Goal: Information Seeking & Learning: Learn about a topic

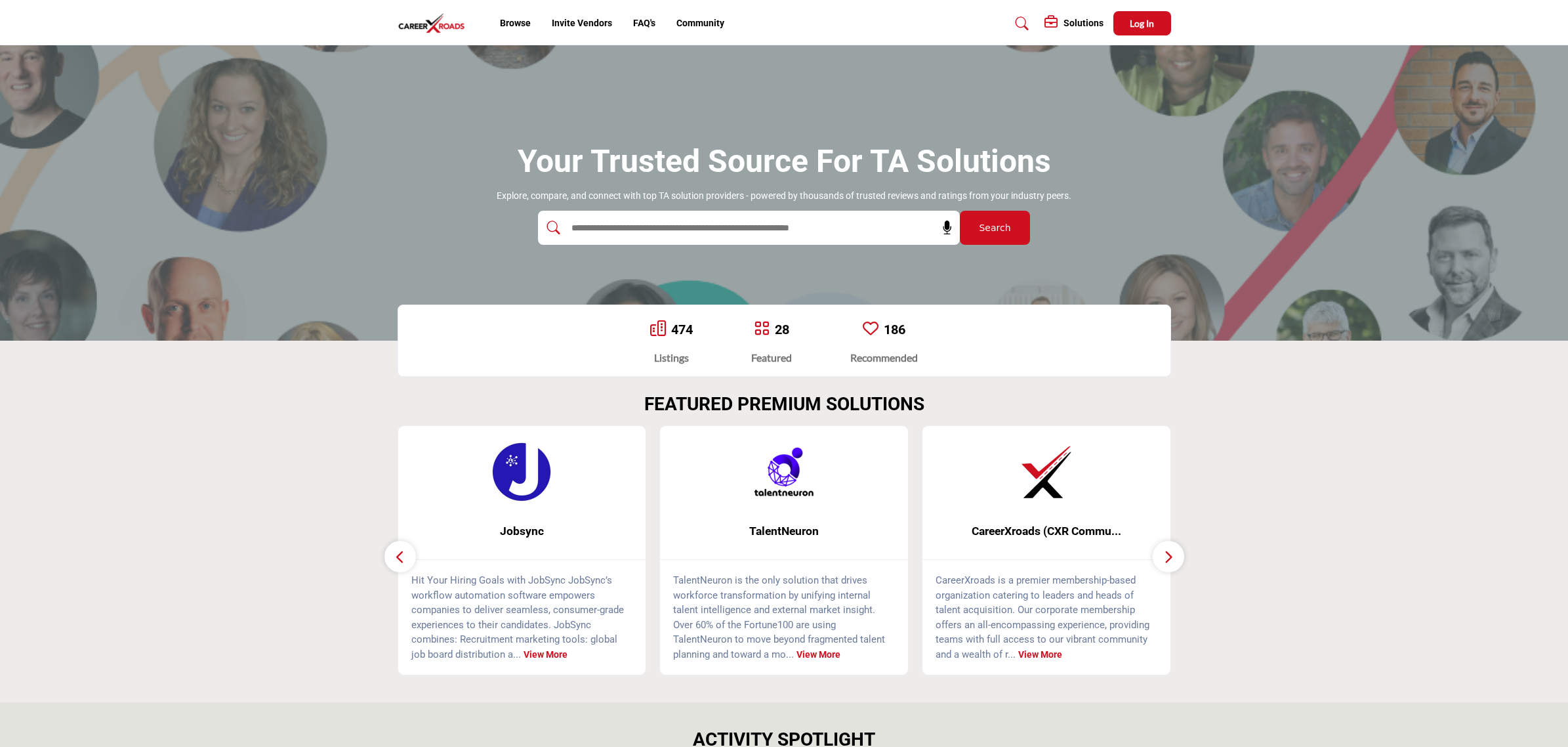
click at [1029, 481] on img at bounding box center [1046, 471] width 65 height 65
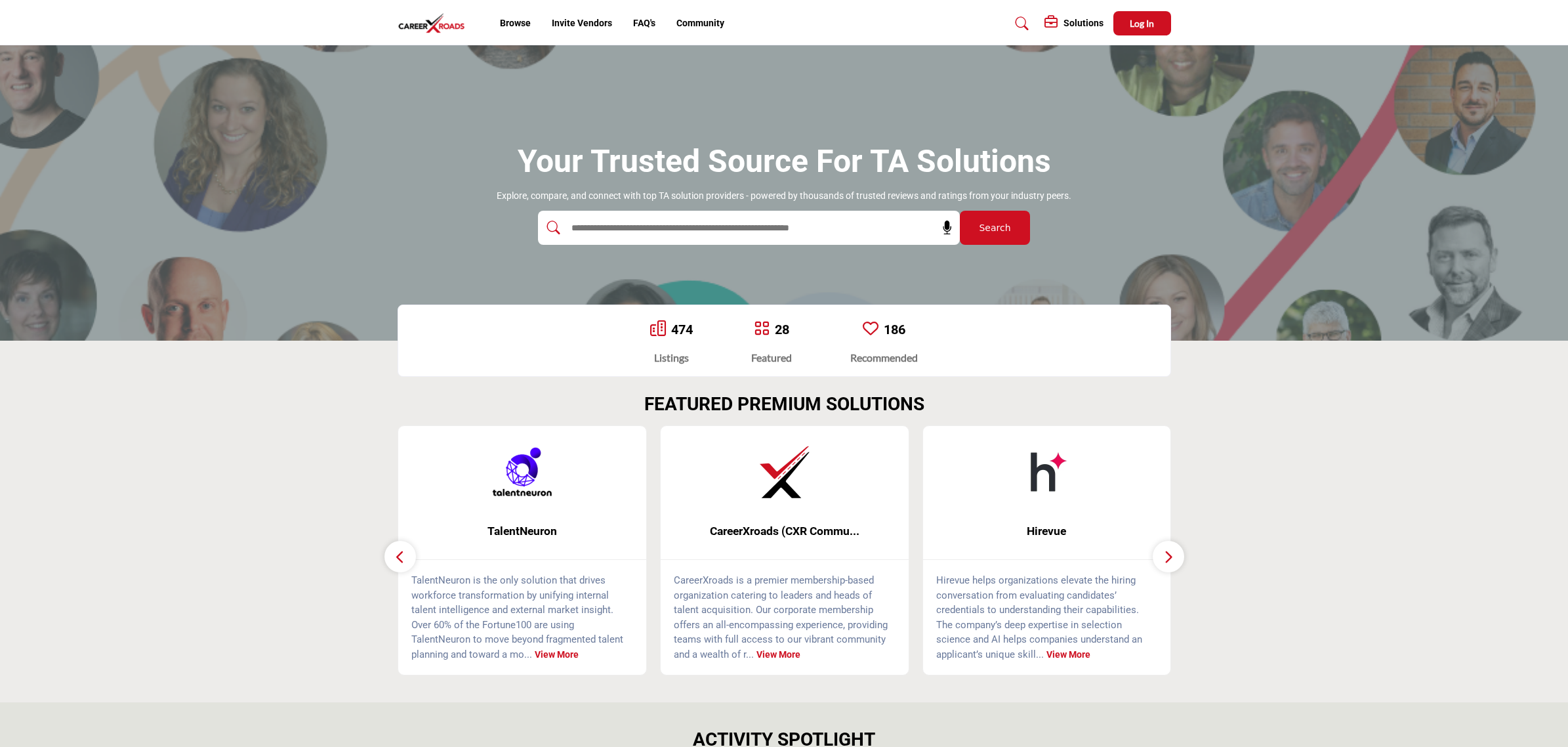
click at [759, 487] on img at bounding box center [785, 471] width 65 height 65
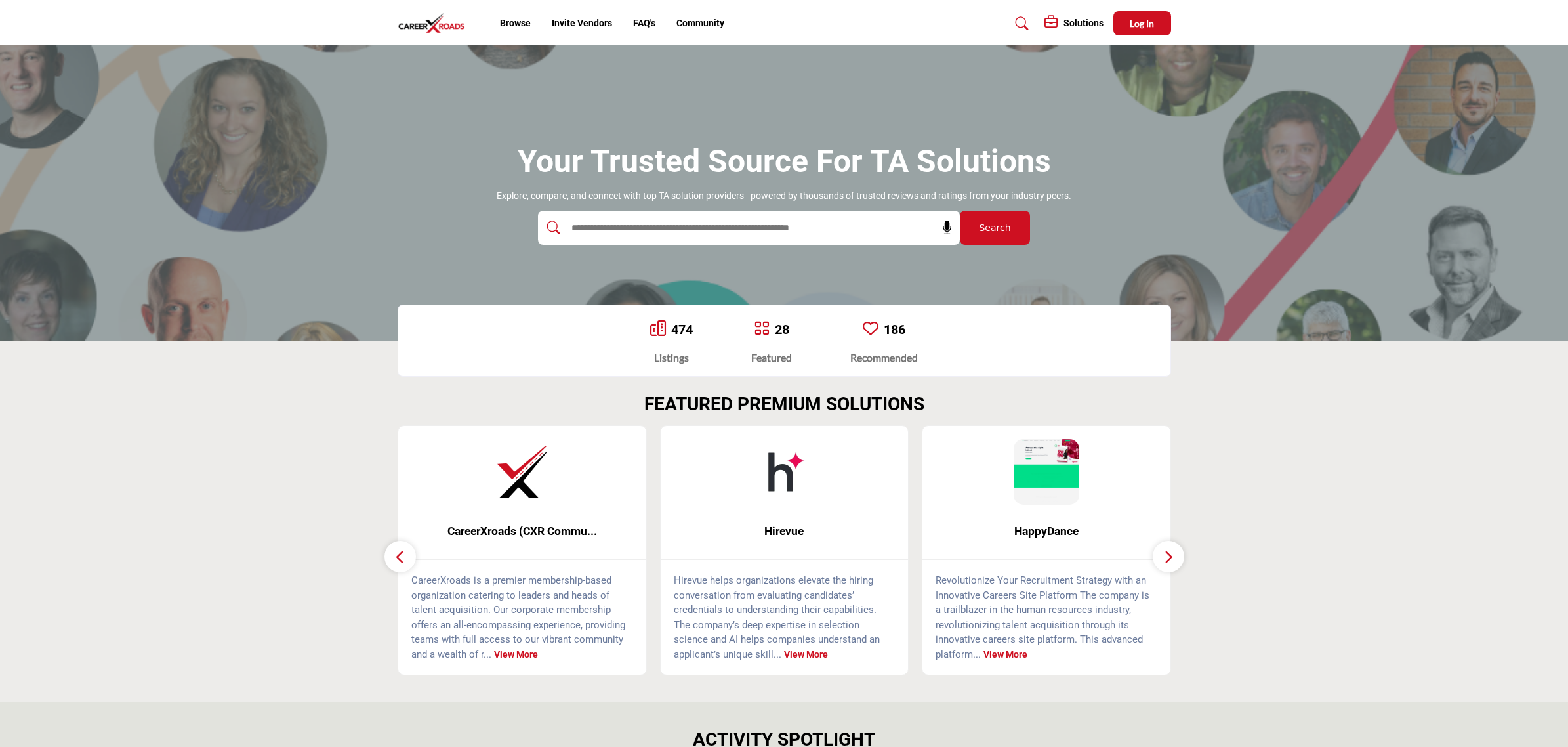
click at [498, 487] on img at bounding box center [522, 471] width 65 height 65
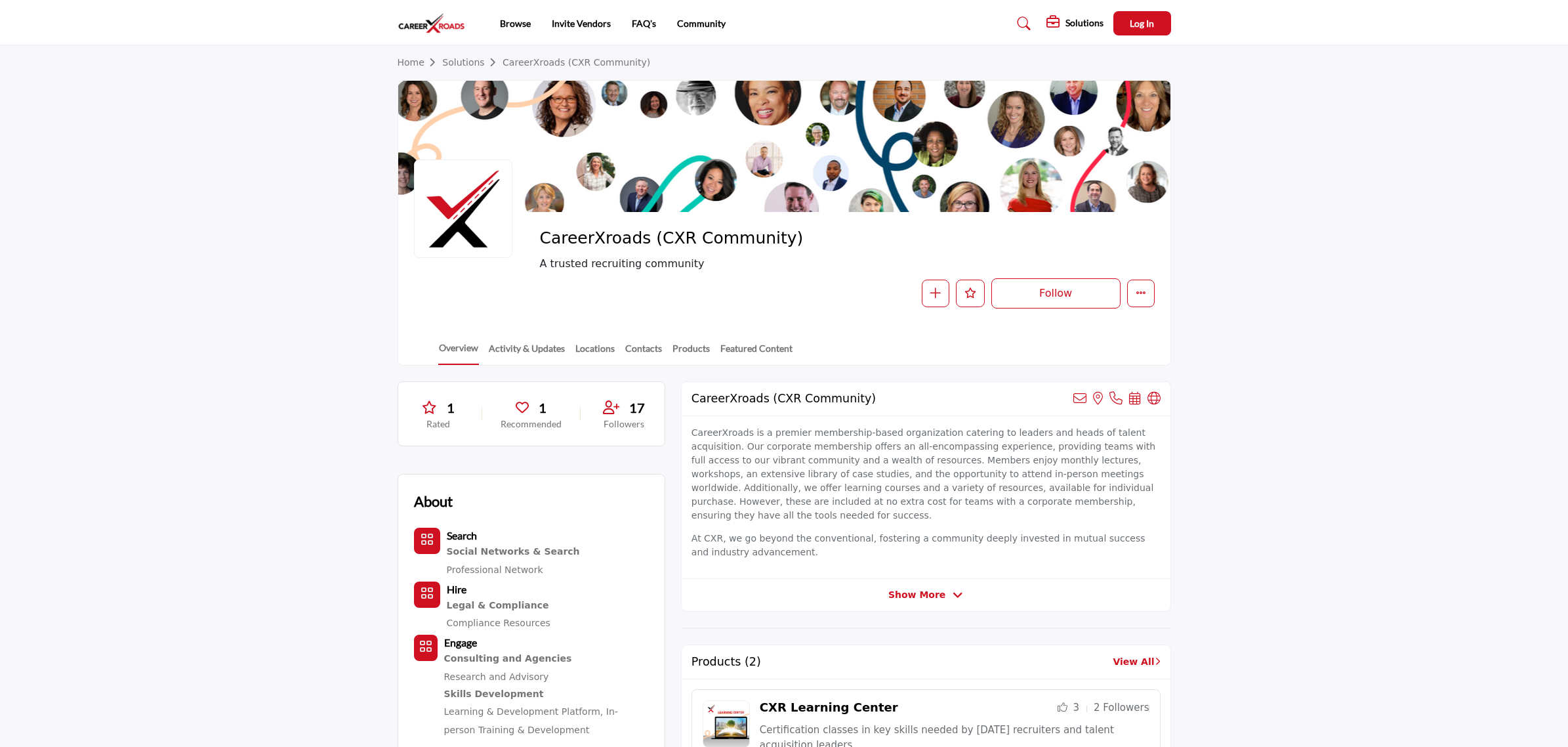
click at [0, 0] on div at bounding box center [0, 0] width 0 height 0
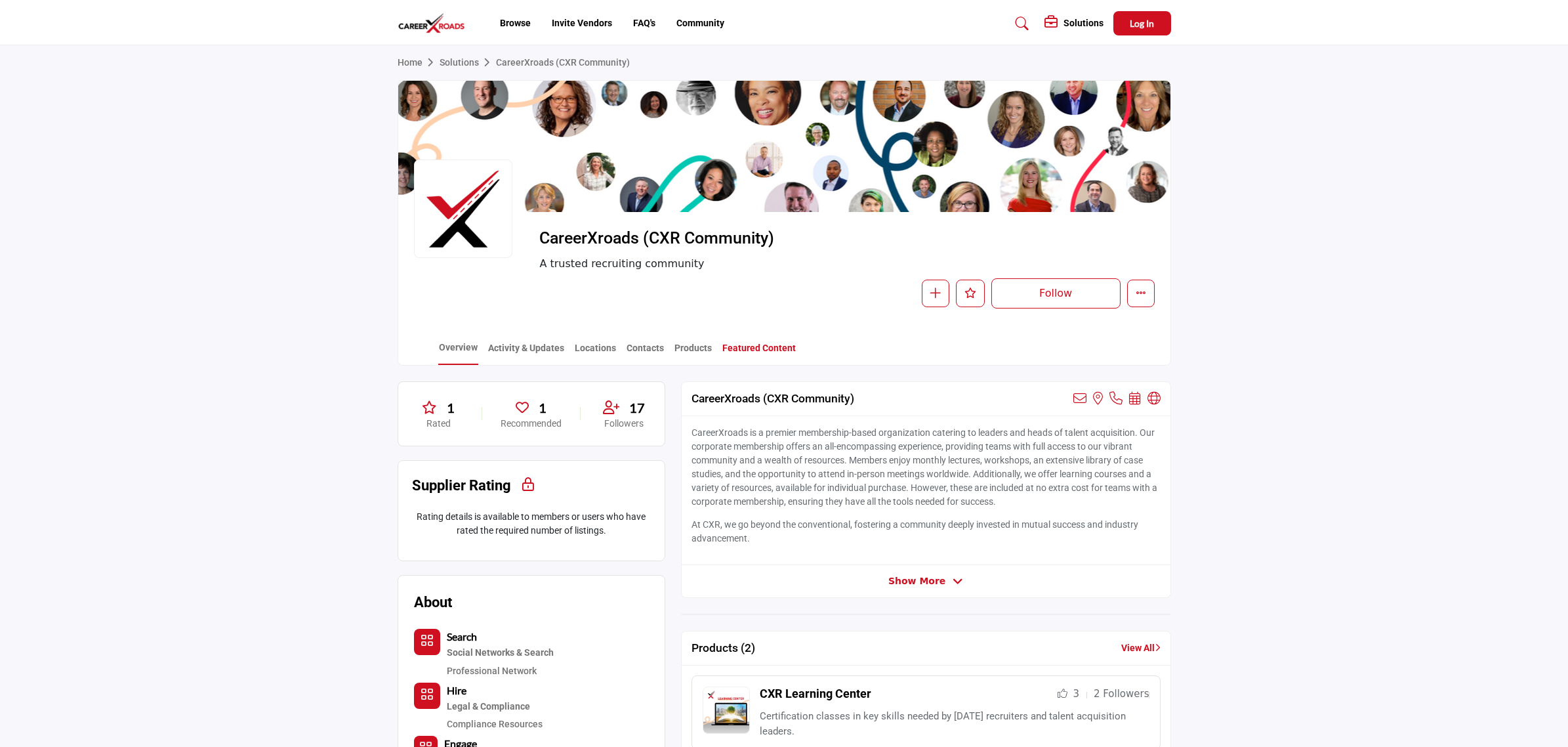
click at [748, 346] on link "Featured Content" at bounding box center [759, 352] width 75 height 23
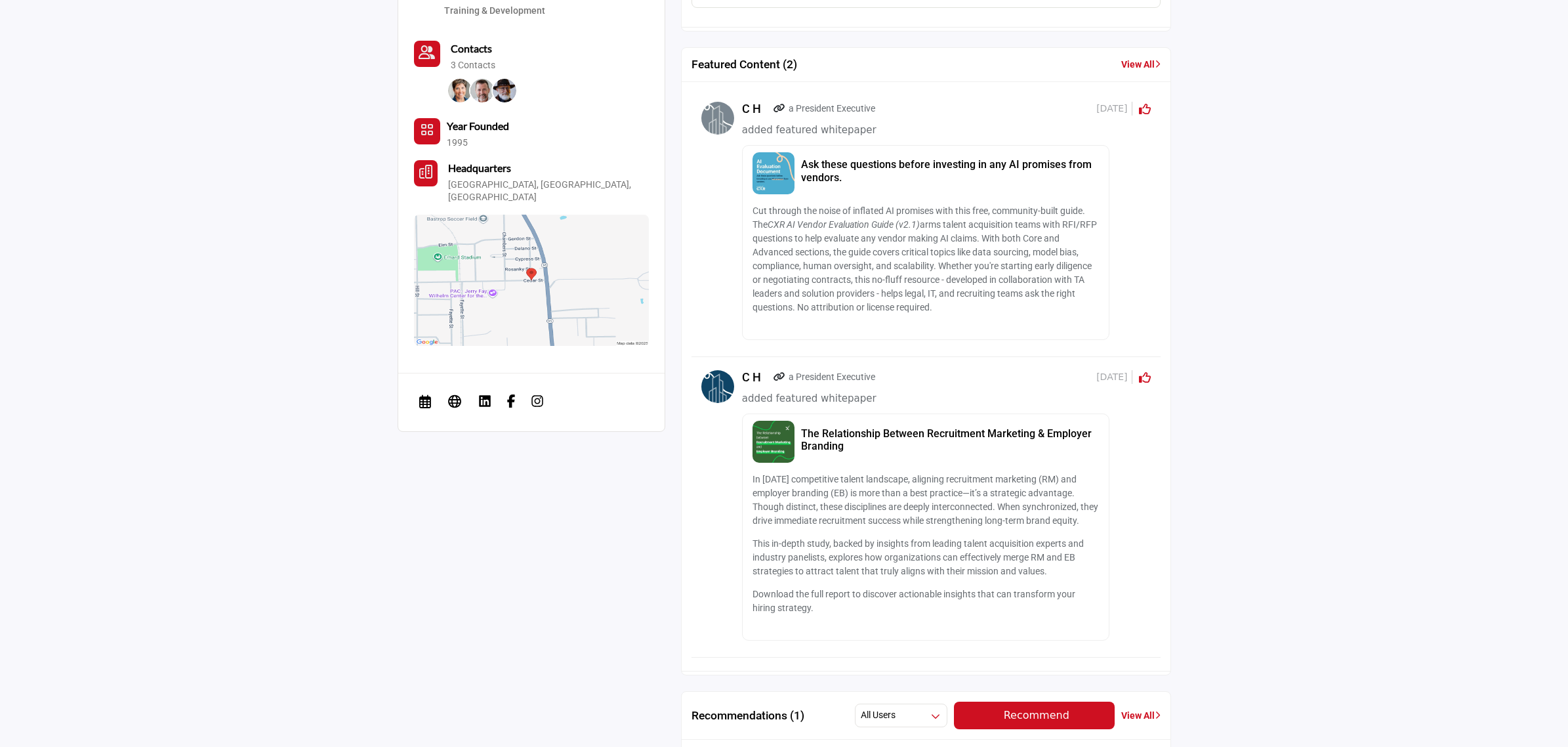
scroll to position [821, 0]
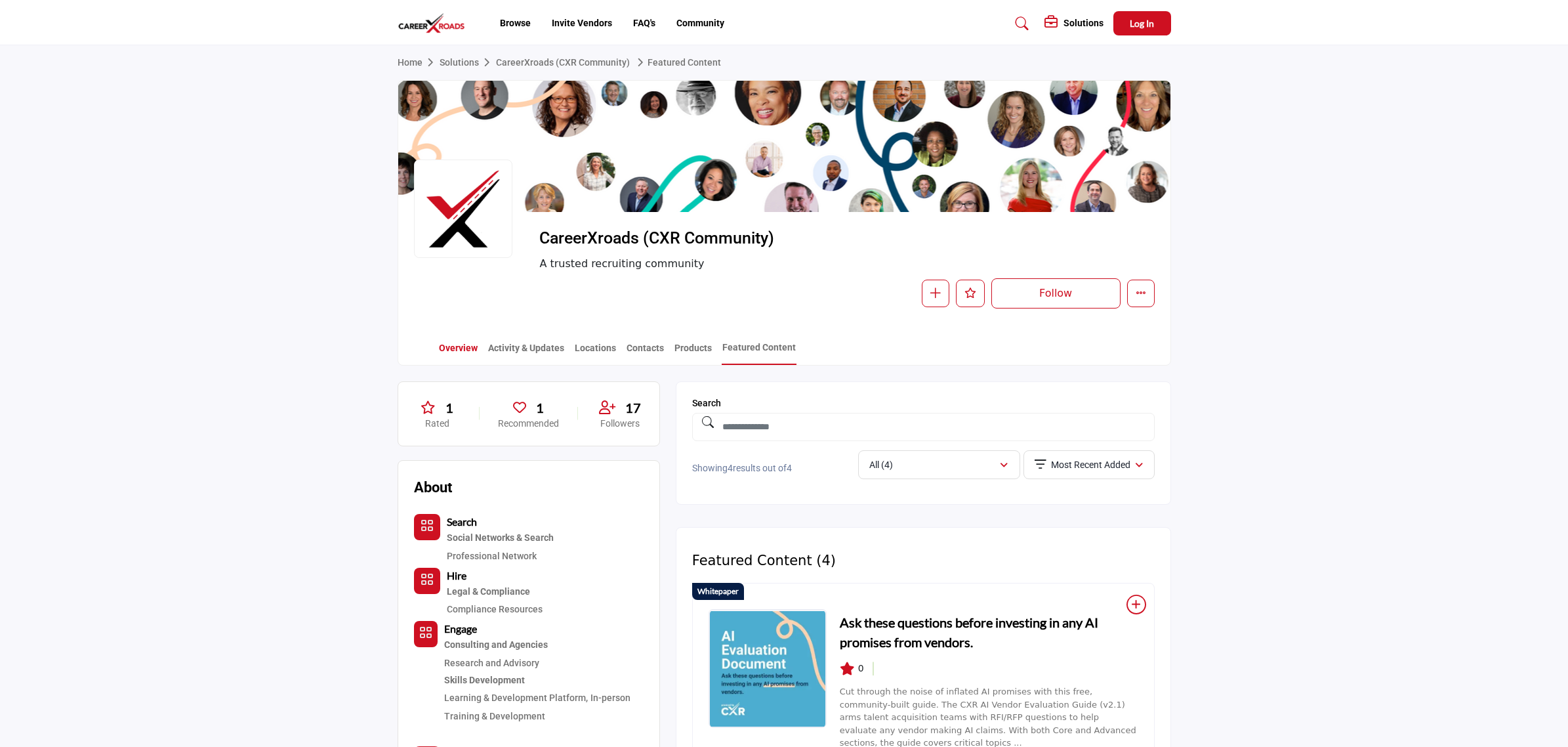
click at [454, 346] on link "Overview" at bounding box center [458, 352] width 40 height 23
